Goal: Book appointment/travel/reservation

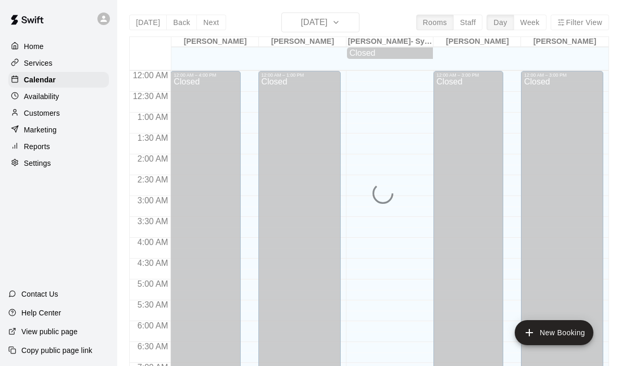
scroll to position [417, 0]
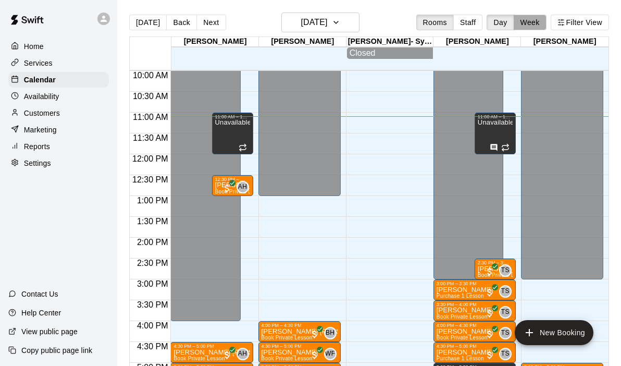
click at [534, 20] on button "Week" at bounding box center [530, 23] width 33 height 16
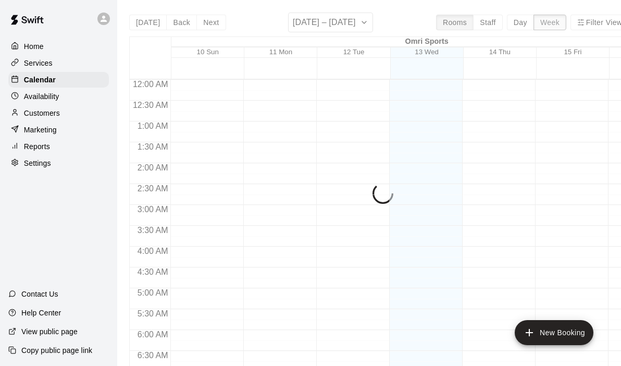
scroll to position [462, 0]
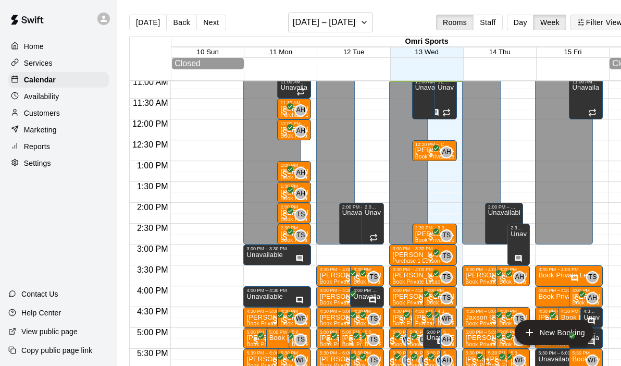
click at [581, 25] on line "button" at bounding box center [580, 25] width 3 height 0
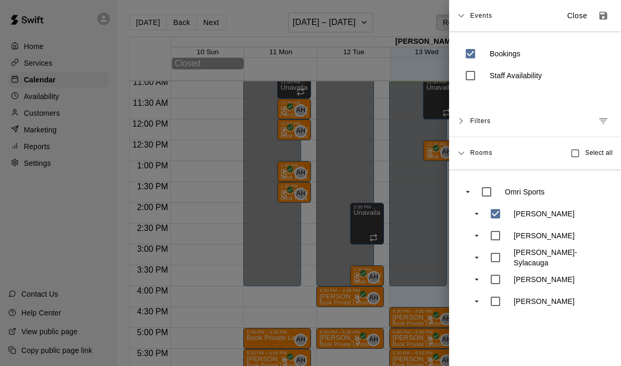
click at [403, 221] on div at bounding box center [310, 183] width 621 height 366
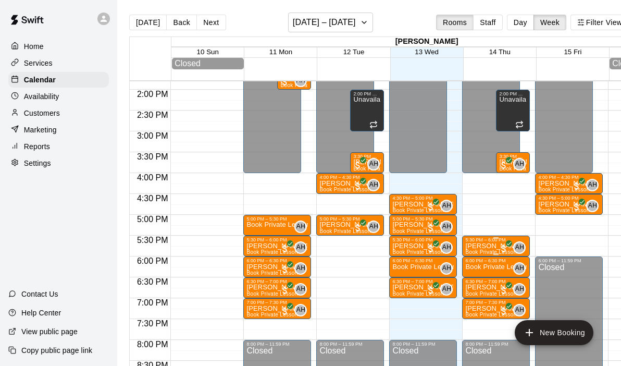
scroll to position [580, 0]
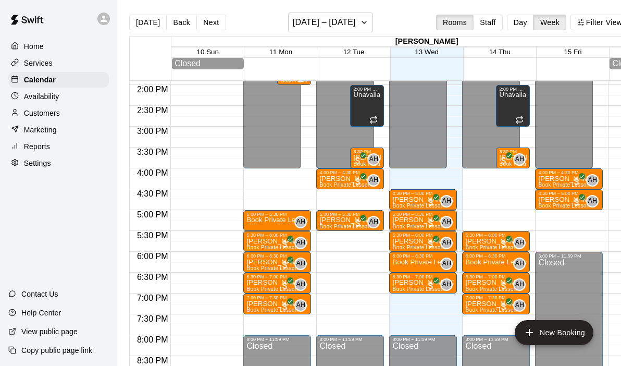
click at [478, 321] on div "12:00 AM – 4:00 PM Closed 5:30 PM – 6:00 PM [PERSON_NAME] Book Private Lesson A…" at bounding box center [496, 1] width 68 height 1001
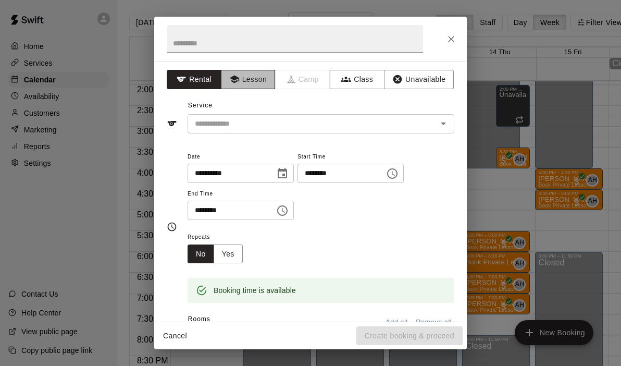
click at [251, 79] on button "Lesson" at bounding box center [248, 79] width 55 height 19
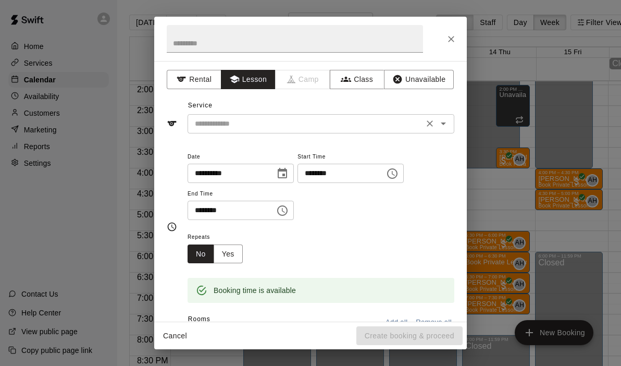
click at [450, 126] on div "​" at bounding box center [321, 123] width 267 height 19
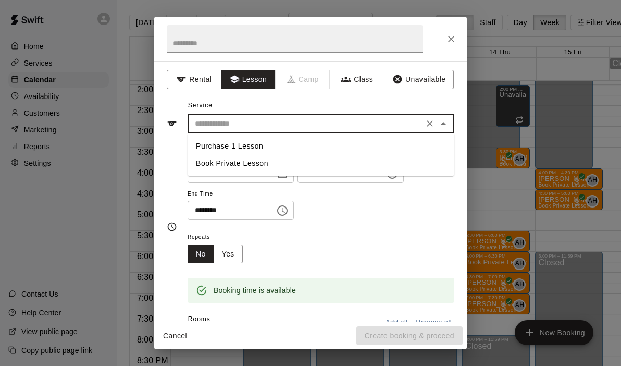
click at [304, 167] on li "Book Private Lesson" at bounding box center [321, 163] width 267 height 17
type input "**********"
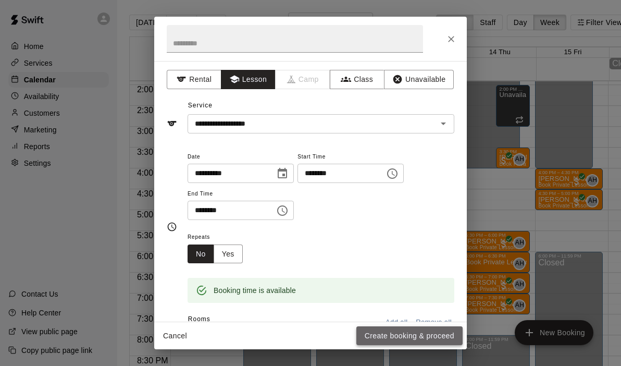
click at [380, 333] on button "Create booking & proceed" at bounding box center [410, 335] width 106 height 19
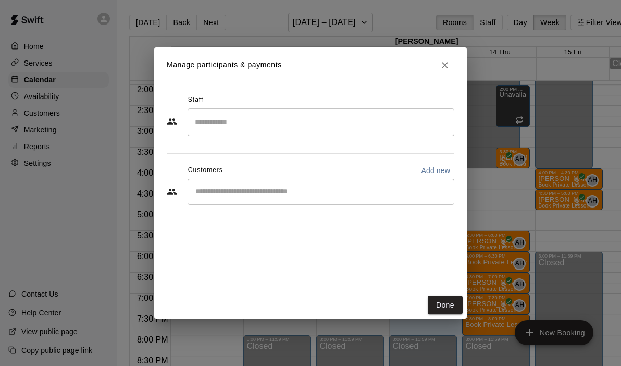
click at [274, 124] on input "Search staff" at bounding box center [321, 122] width 258 height 18
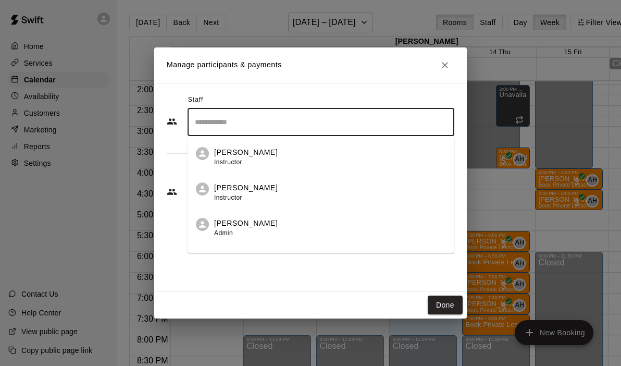
scroll to position [60, 0]
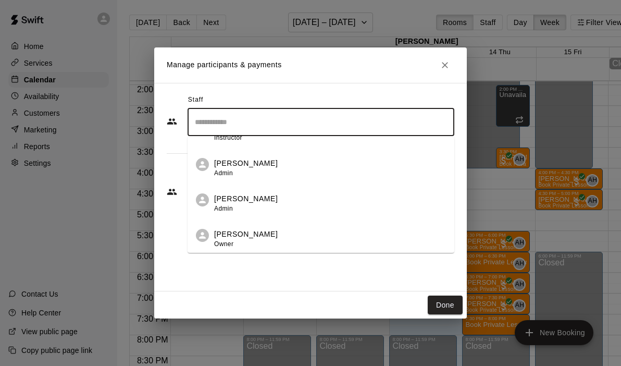
click at [236, 246] on div "[PERSON_NAME] Owner" at bounding box center [246, 239] width 64 height 20
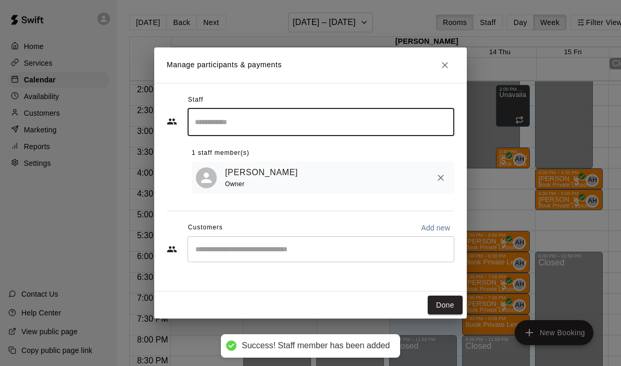
click at [214, 238] on div "​" at bounding box center [321, 249] width 267 height 26
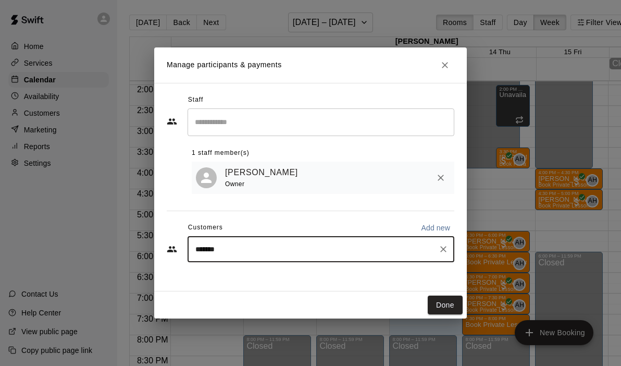
type input "******"
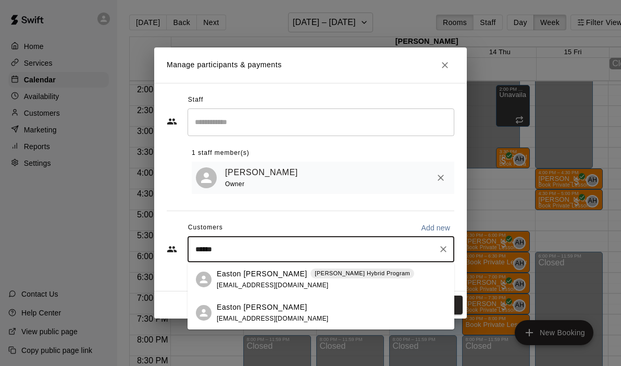
click at [263, 275] on p "Easton [PERSON_NAME]" at bounding box center [262, 273] width 91 height 11
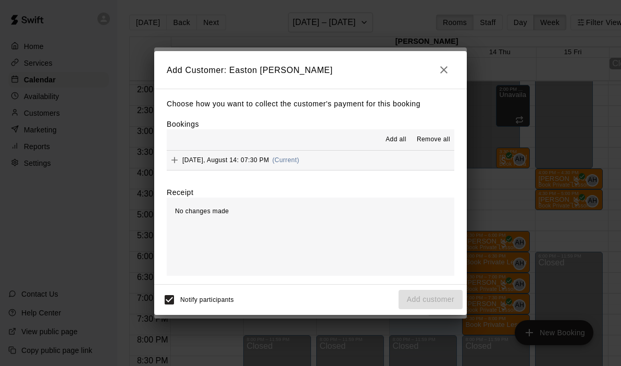
click at [336, 162] on button "[DATE], August 14: 07:30 PM (Current)" at bounding box center [311, 160] width 288 height 19
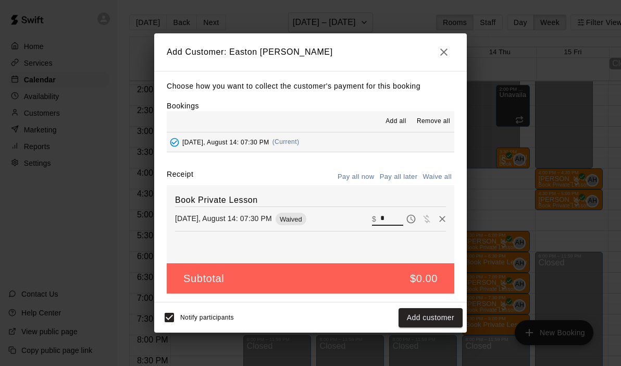
click at [388, 218] on input "*" at bounding box center [392, 219] width 23 height 14
type input "***"
click at [444, 321] on button "Checkout" at bounding box center [438, 317] width 49 height 19
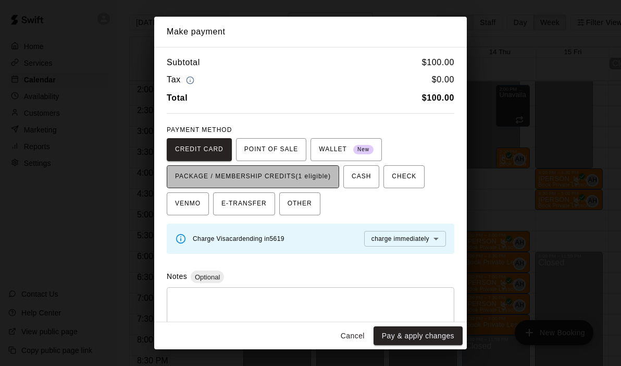
click at [286, 181] on span "PACKAGE / MEMBERSHIP CREDITS (1 eligible)" at bounding box center [253, 176] width 156 height 17
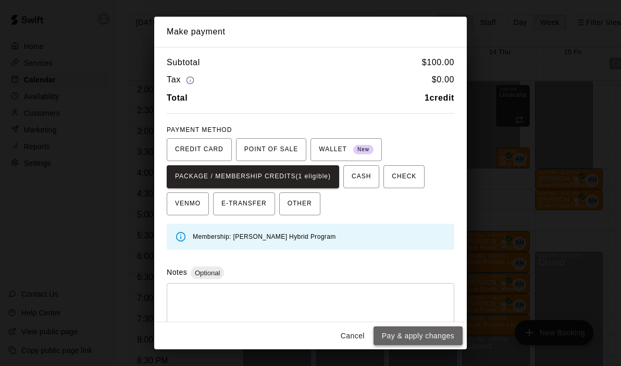
click at [413, 336] on button "Pay & apply changes" at bounding box center [418, 335] width 89 height 19
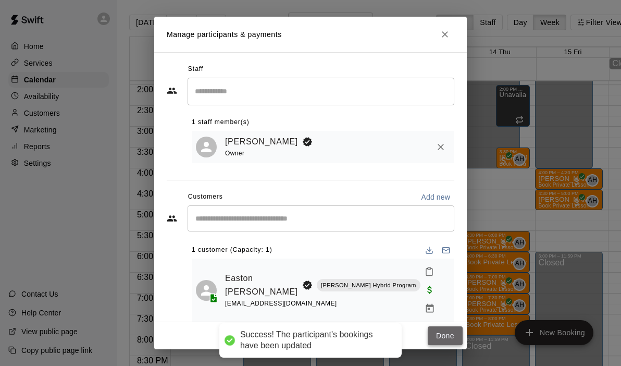
click at [446, 326] on button "Done" at bounding box center [445, 335] width 35 height 19
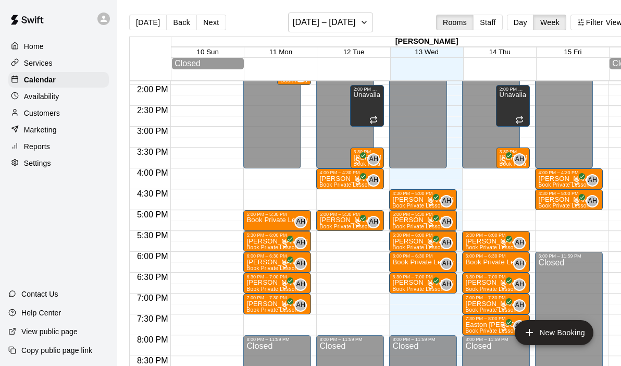
click at [500, 170] on div "12:00 AM – 4:00 PM Closed 5:30 PM – 6:00 PM [PERSON_NAME] Book Private Lesson A…" at bounding box center [496, 1] width 68 height 1001
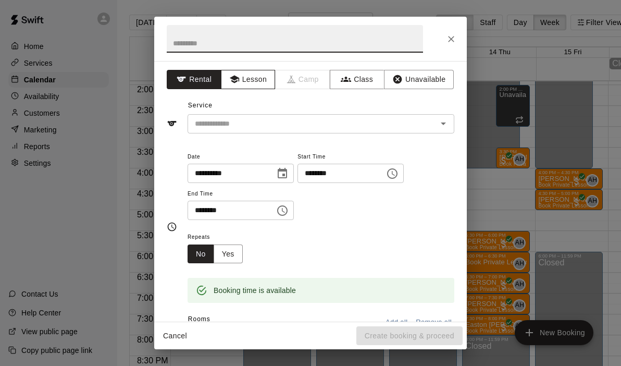
click at [239, 80] on icon "button" at bounding box center [234, 79] width 10 height 10
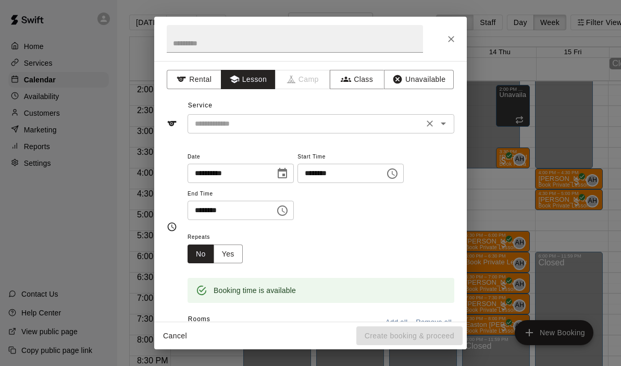
click at [446, 123] on icon "Open" at bounding box center [443, 123] width 13 height 13
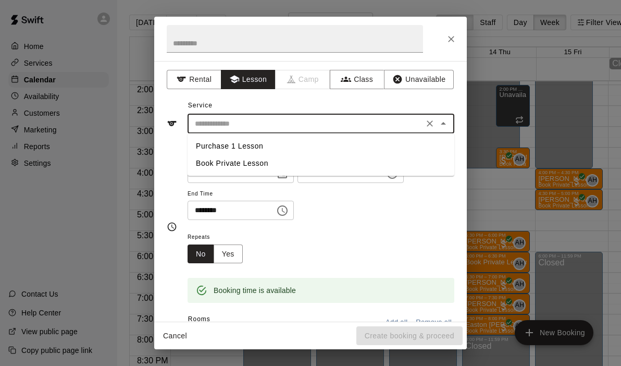
click at [260, 164] on li "Book Private Lesson" at bounding box center [321, 163] width 267 height 17
type input "**********"
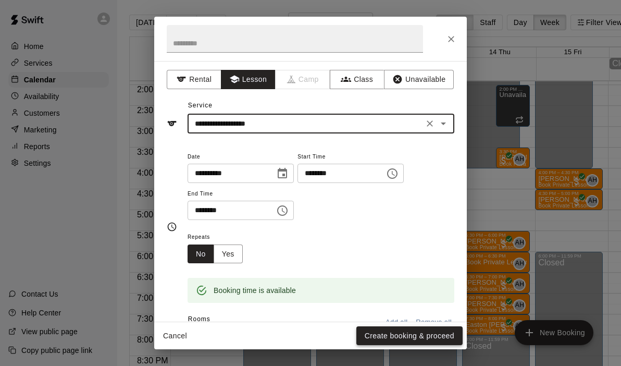
click at [382, 333] on button "Create booking & proceed" at bounding box center [410, 335] width 106 height 19
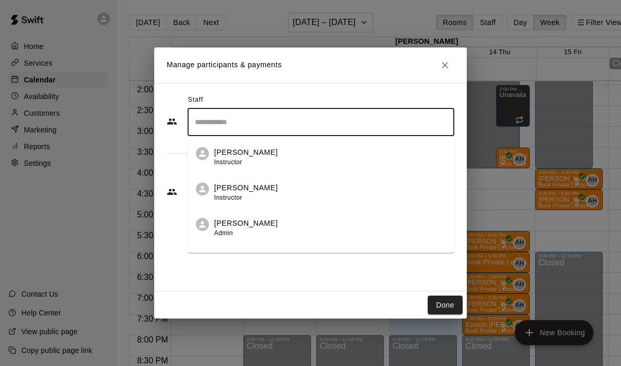
click at [252, 127] on input "Search staff" at bounding box center [321, 122] width 258 height 18
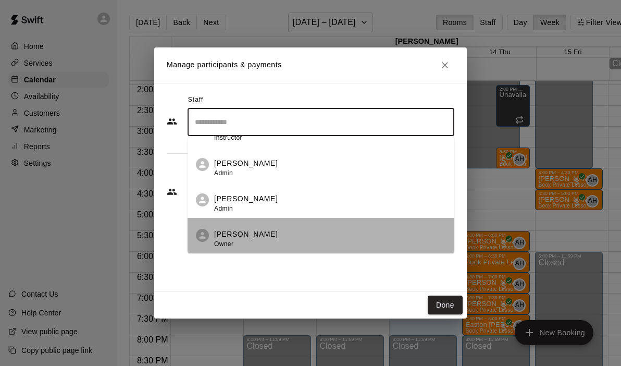
click at [231, 229] on p "[PERSON_NAME]" at bounding box center [246, 234] width 64 height 11
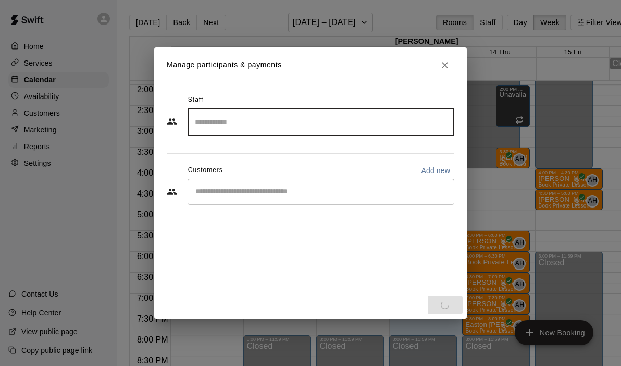
click at [172, 235] on div "Staff ​ Customers Add new ​" at bounding box center [310, 187] width 313 height 209
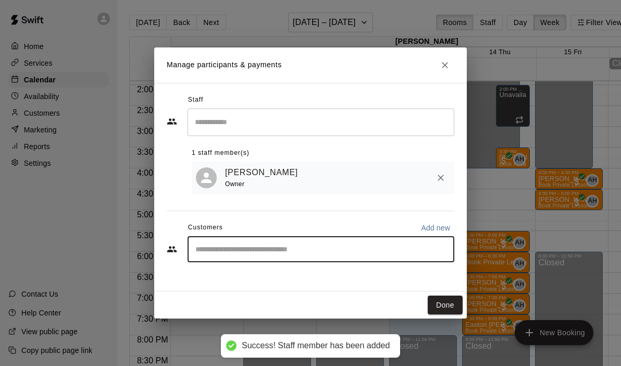
click at [224, 249] on input "Start typing to search customers..." at bounding box center [321, 249] width 258 height 10
type input "*****"
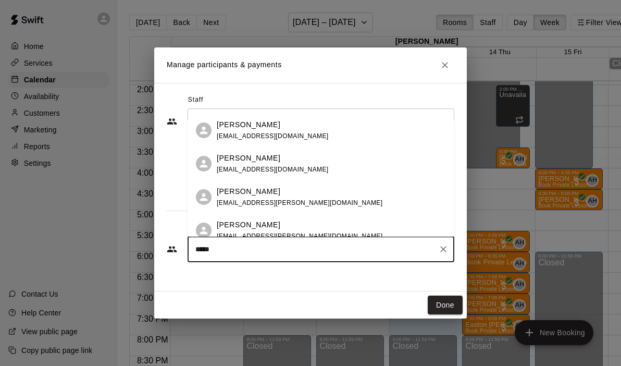
scroll to position [116, 0]
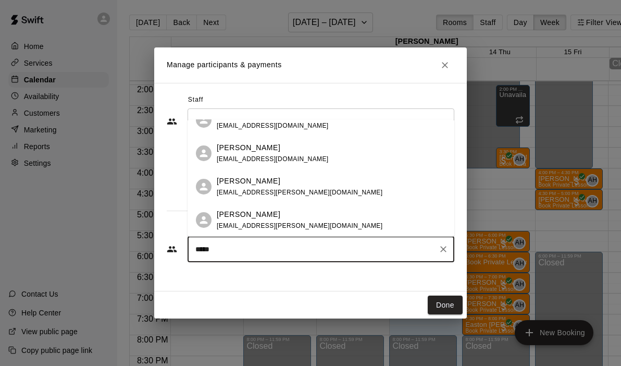
click at [259, 193] on span "[EMAIL_ADDRESS][PERSON_NAME][DOMAIN_NAME]" at bounding box center [300, 192] width 166 height 7
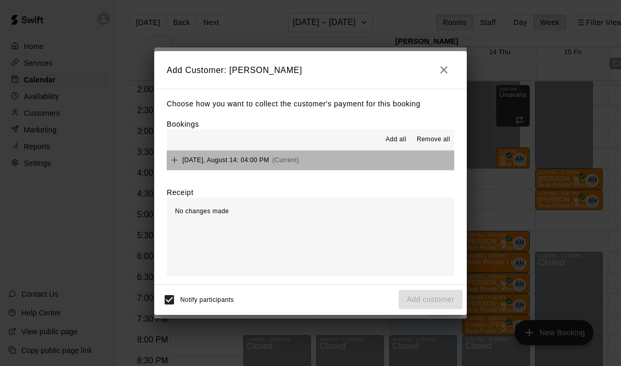
click at [349, 152] on button "[DATE], August 14: 04:00 PM (Current)" at bounding box center [311, 160] width 288 height 19
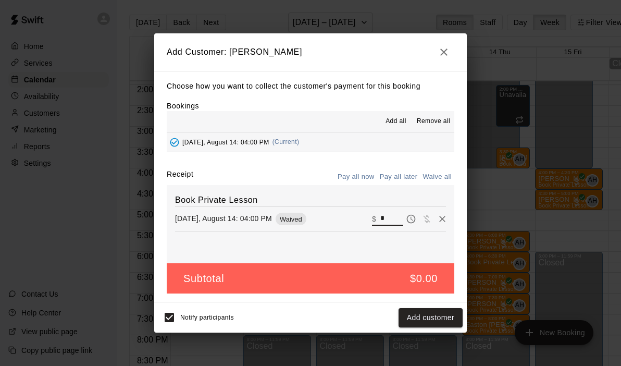
click at [396, 219] on input "*" at bounding box center [392, 219] width 23 height 14
type input "**"
click at [442, 317] on button "Checkout" at bounding box center [438, 317] width 49 height 19
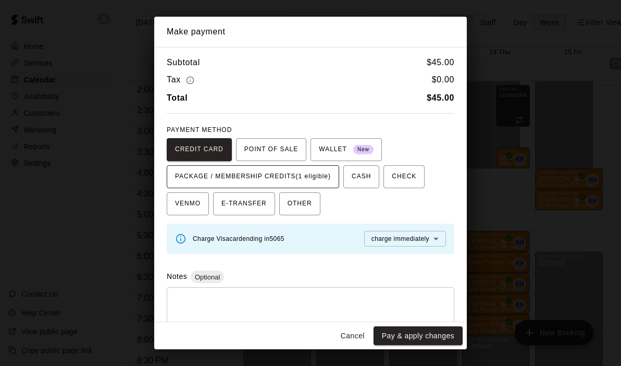
click at [287, 178] on span "PACKAGE / MEMBERSHIP CREDITS (1 eligible)" at bounding box center [253, 176] width 156 height 17
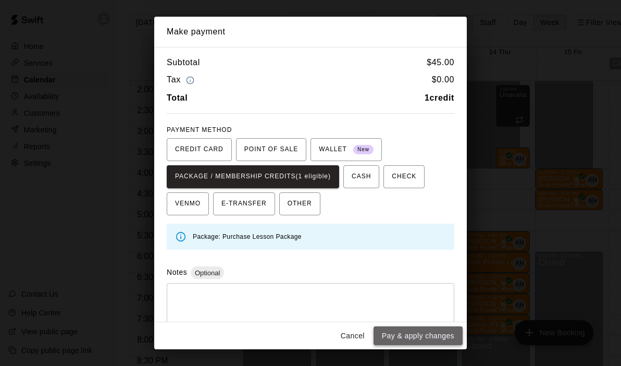
click at [414, 336] on button "Pay & apply changes" at bounding box center [418, 335] width 89 height 19
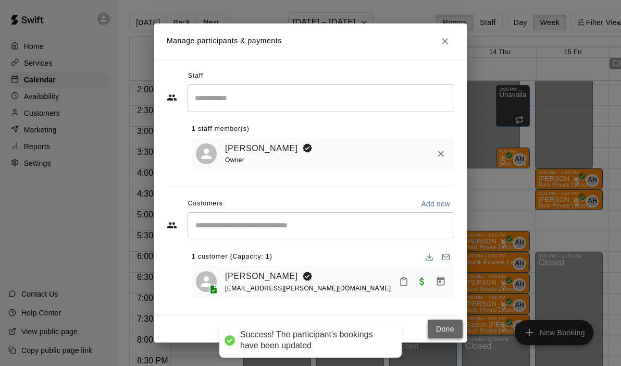
click at [439, 333] on button "Done" at bounding box center [445, 329] width 35 height 19
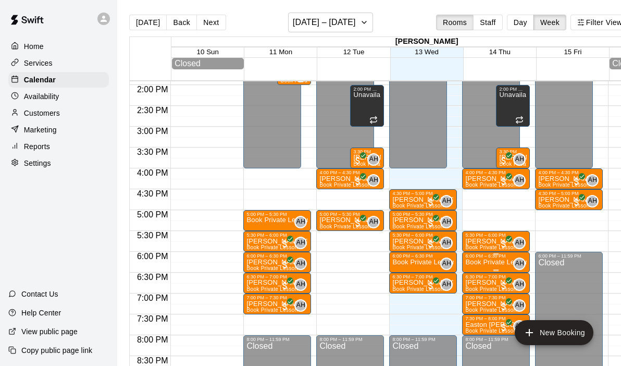
click at [494, 262] on p "Book Private Lesson" at bounding box center [497, 262] width 62 height 0
click at [571, 108] on div at bounding box center [310, 183] width 621 height 366
